Goal: Find specific page/section: Find specific page/section

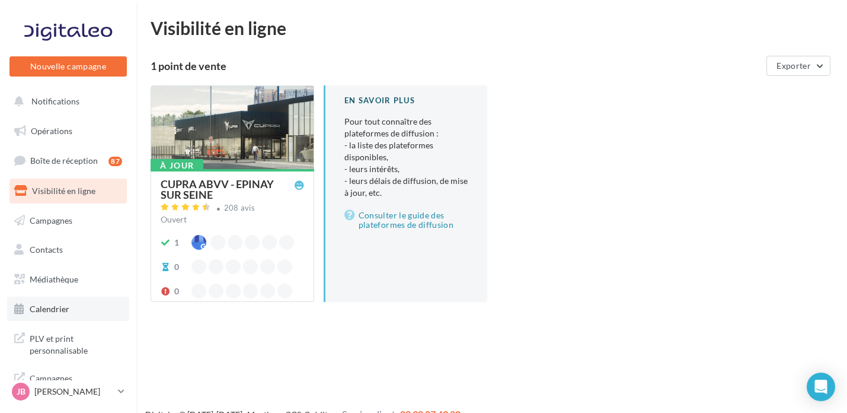
click at [59, 302] on link "Calendrier" at bounding box center [68, 308] width 122 height 25
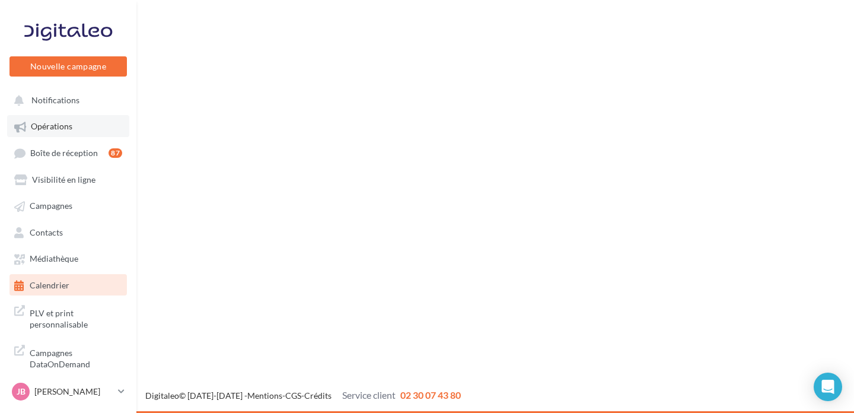
click at [49, 128] on span "Opérations" at bounding box center [52, 127] width 42 height 10
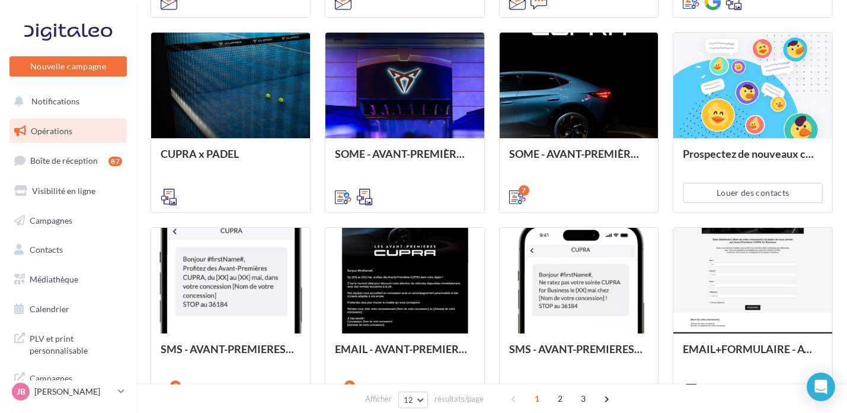
scroll to position [496, 0]
